Goal: Find specific page/section: Find specific page/section

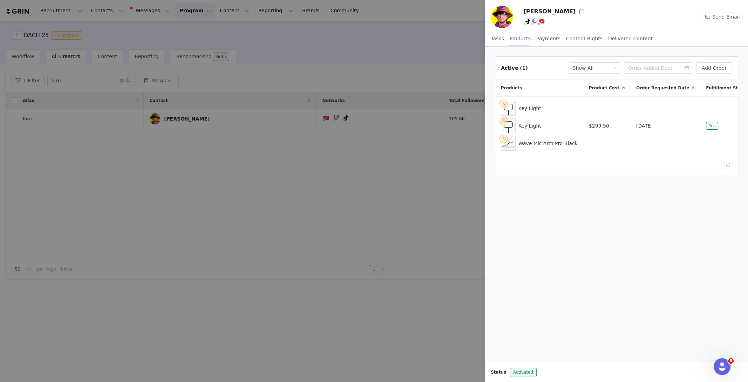
click at [137, 134] on div at bounding box center [374, 191] width 748 height 382
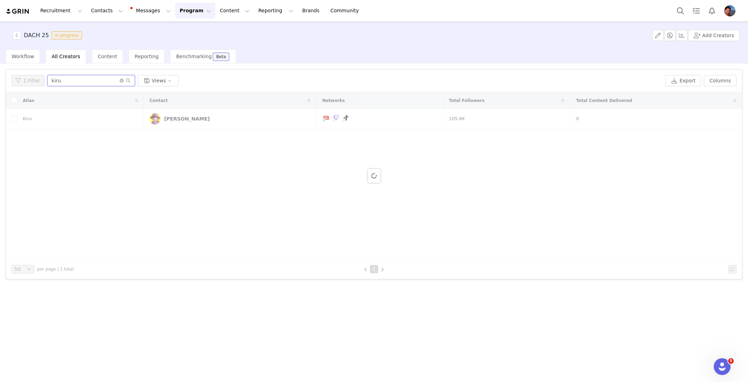
click at [78, 80] on input "kiru" at bounding box center [91, 80] width 88 height 11
drag, startPoint x: 78, startPoint y: 80, endPoint x: 65, endPoint y: 70, distance: 17.0
click at [76, 76] on input "kiru" at bounding box center [91, 80] width 88 height 11
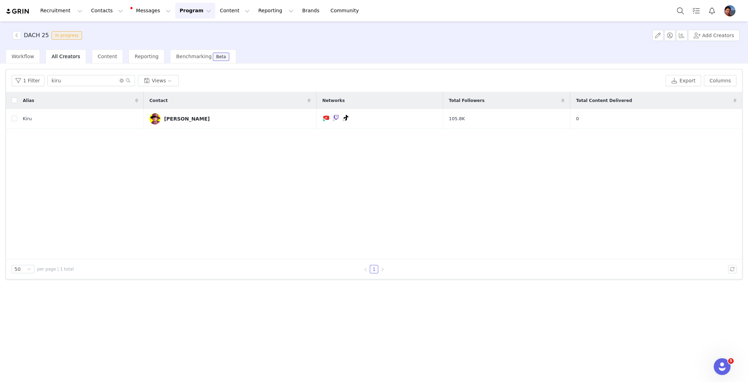
click at [62, 59] on span "All Creators" at bounding box center [66, 57] width 28 height 6
click at [102, 12] on button "Contacts Contacts" at bounding box center [107, 11] width 40 height 16
click at [101, 30] on p "Creators" at bounding box center [98, 30] width 21 height 7
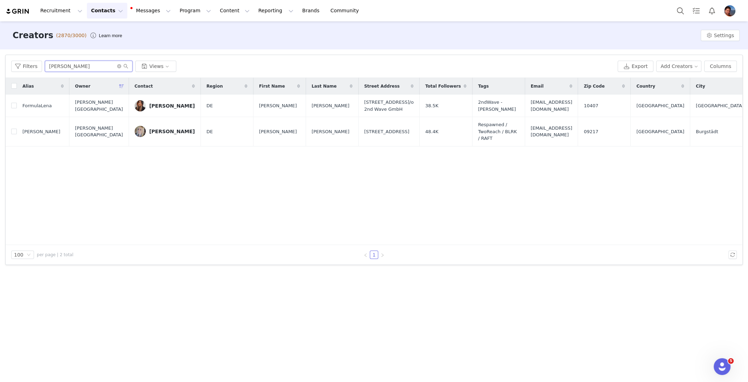
click at [100, 63] on input "[PERSON_NAME]" at bounding box center [89, 66] width 88 height 11
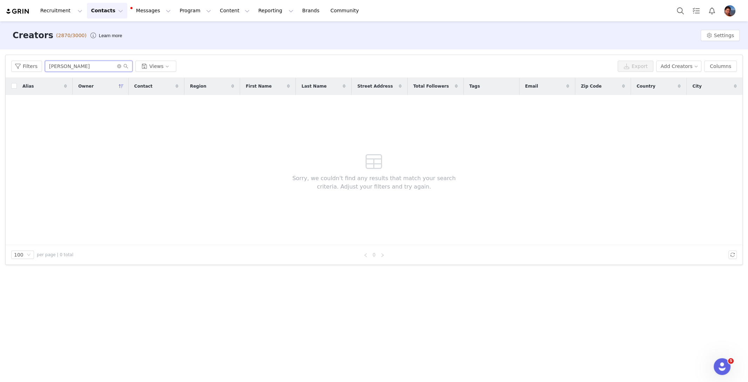
type input "[PERSON_NAME]"
